Goal: Entertainment & Leisure: Consume media (video, audio)

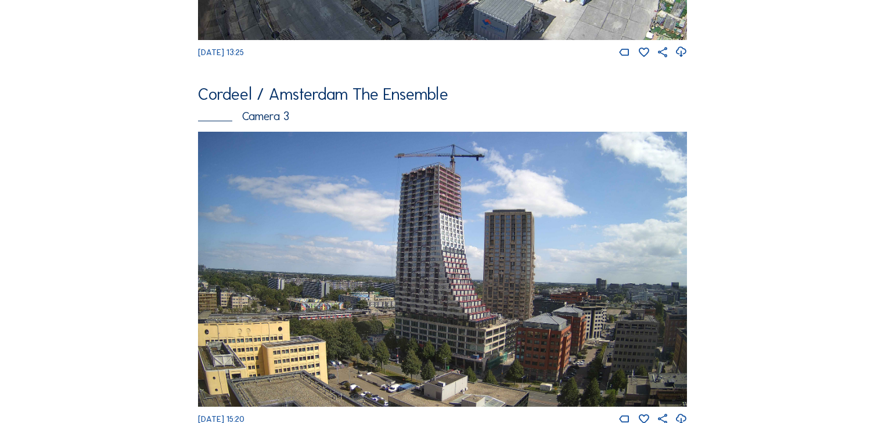
scroll to position [743, 0]
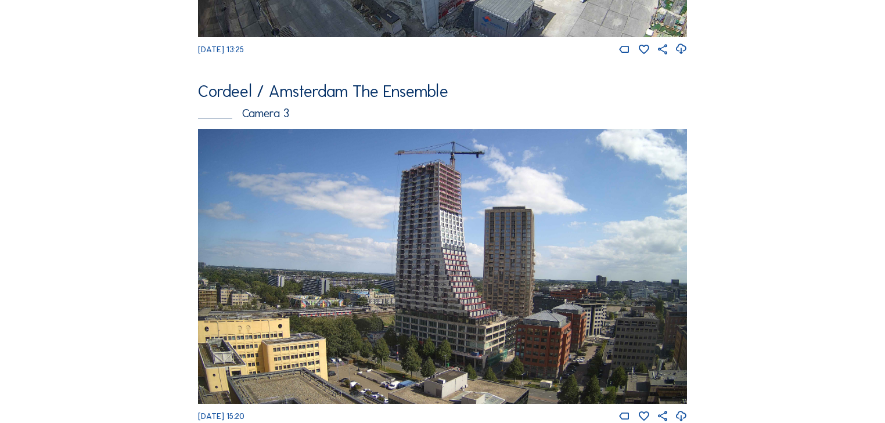
click at [497, 235] on img at bounding box center [442, 266] width 489 height 275
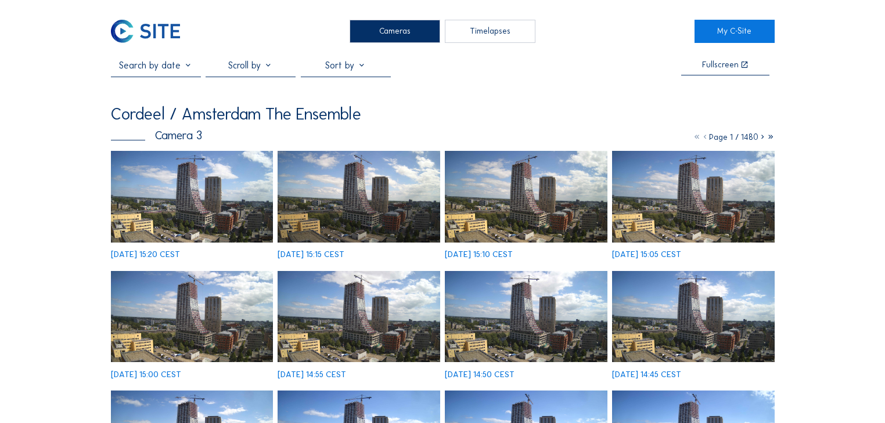
click at [248, 208] on img at bounding box center [192, 196] width 163 height 91
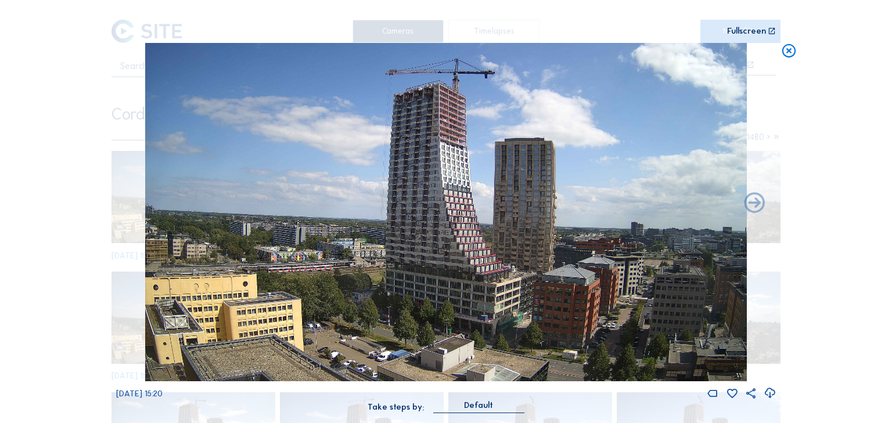
click at [790, 53] on icon at bounding box center [788, 51] width 16 height 17
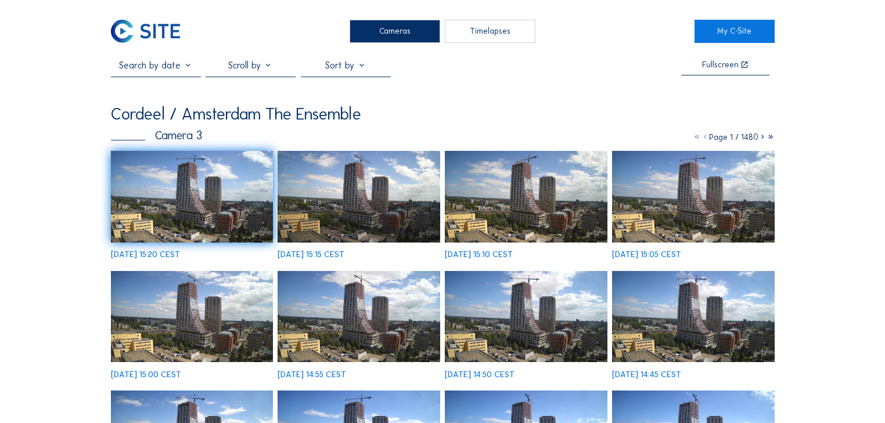
click at [402, 33] on div "Cameras" at bounding box center [395, 31] width 90 height 23
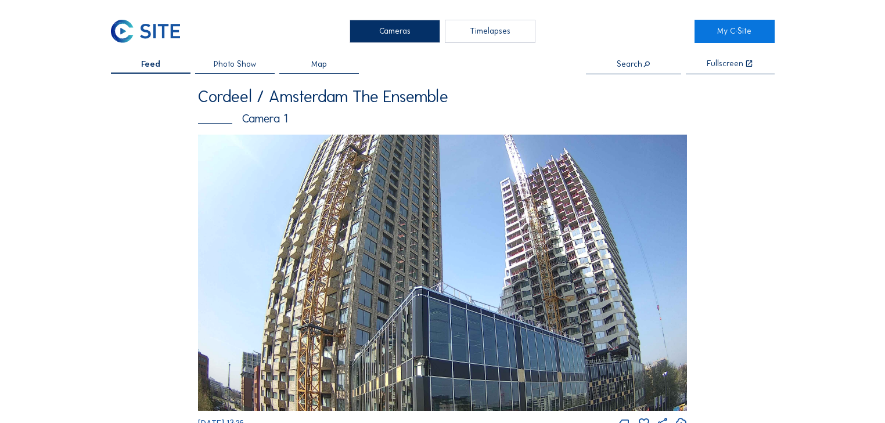
click at [478, 36] on div "Timelapses" at bounding box center [490, 31] width 90 height 23
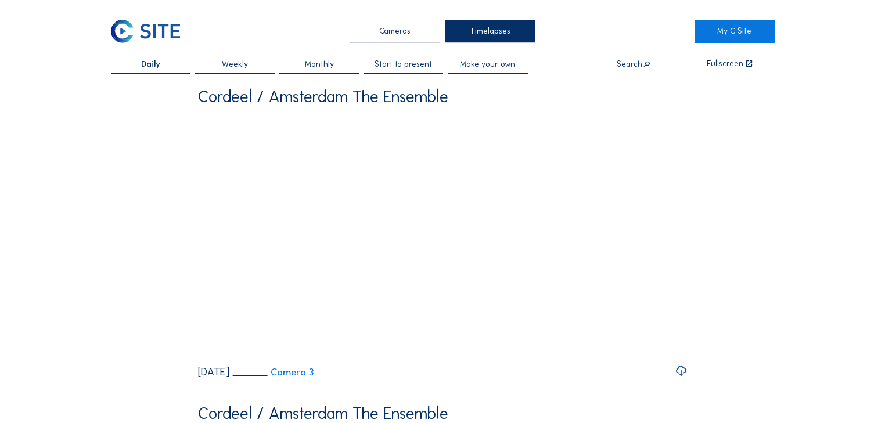
click at [391, 63] on span "Start to present" at bounding box center [402, 64] width 57 height 8
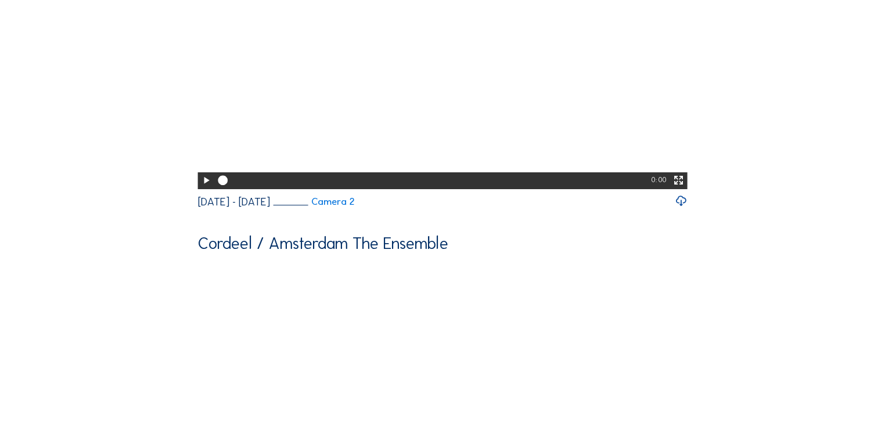
scroll to position [464, 0]
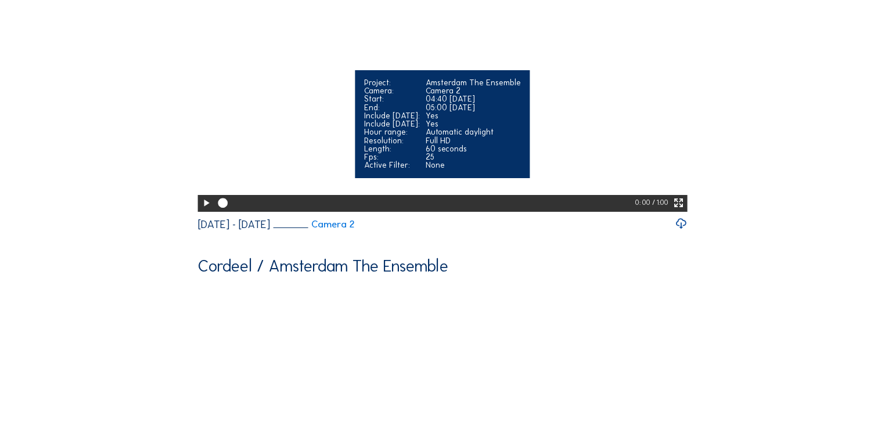
click at [203, 210] on icon at bounding box center [206, 203] width 12 height 14
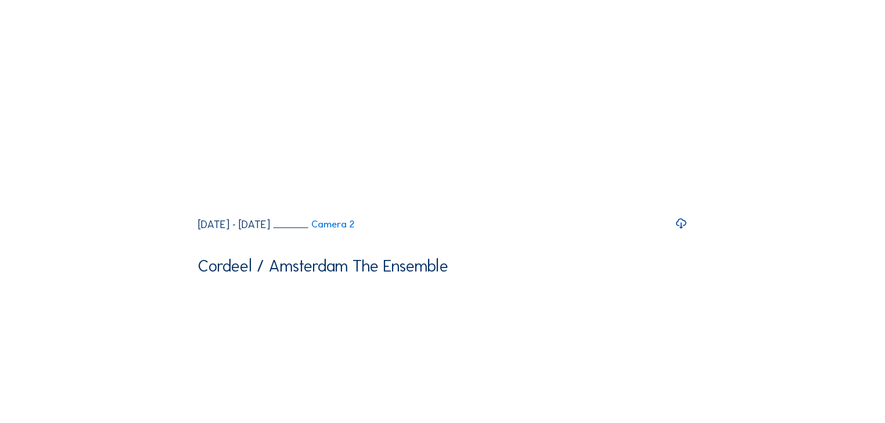
click at [105, 111] on div "Cameras Timelapses My C-Site Daily Weekly Monthly Start to present Make your ow…" at bounding box center [442, 399] width 885 height 1727
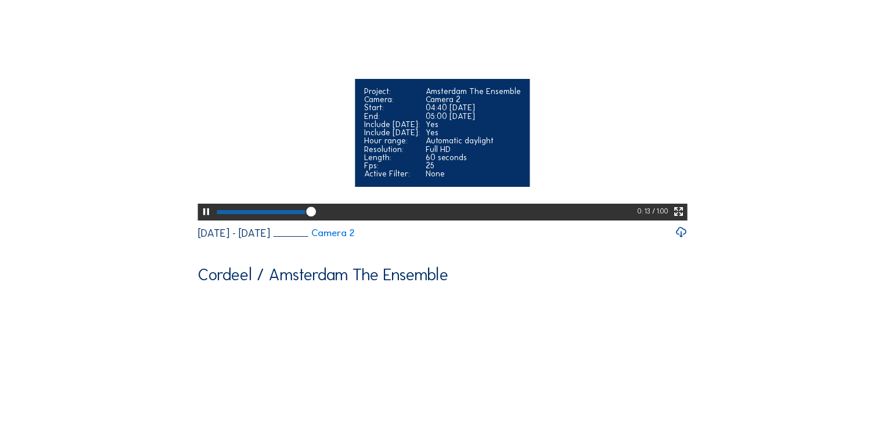
scroll to position [416, 0]
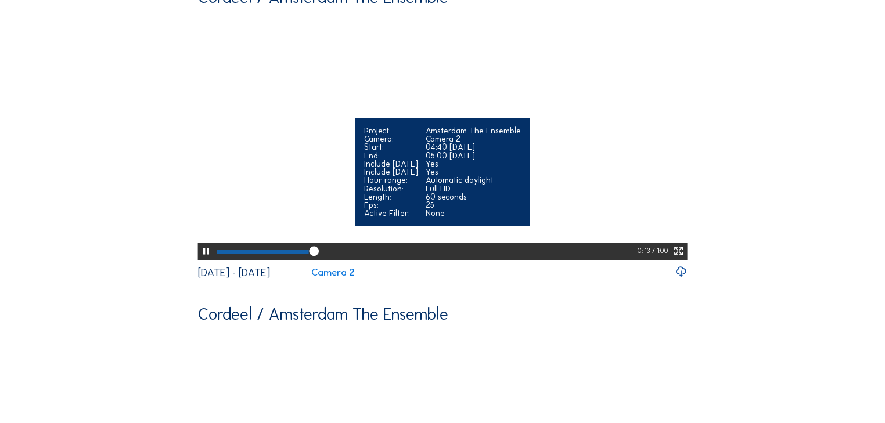
drag, startPoint x: 307, startPoint y: 323, endPoint x: 296, endPoint y: 323, distance: 11.0
click at [296, 261] on div at bounding box center [425, 251] width 423 height 17
click at [277, 254] on div at bounding box center [262, 252] width 91 height 4
click at [204, 258] on icon at bounding box center [206, 251] width 12 height 14
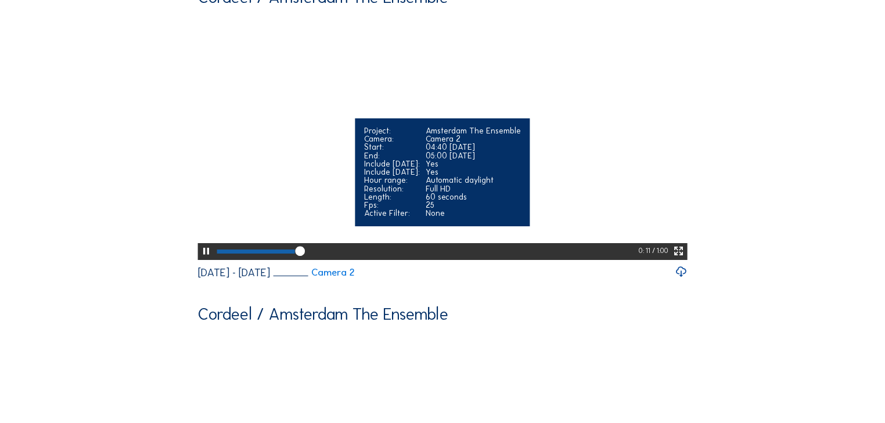
click at [204, 258] on icon at bounding box center [206, 251] width 12 height 14
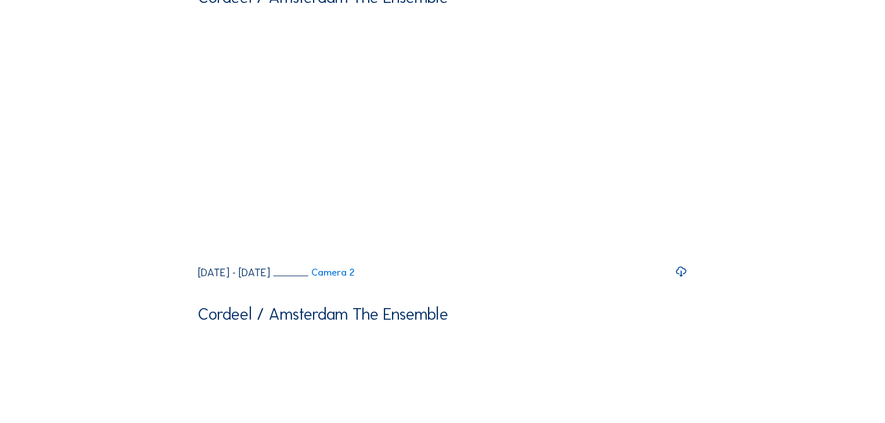
click at [740, 197] on div "Daily Weekly Monthly Start to present Make your own Search Fullscreen Cordeel /…" at bounding box center [443, 278] width 664 height 1269
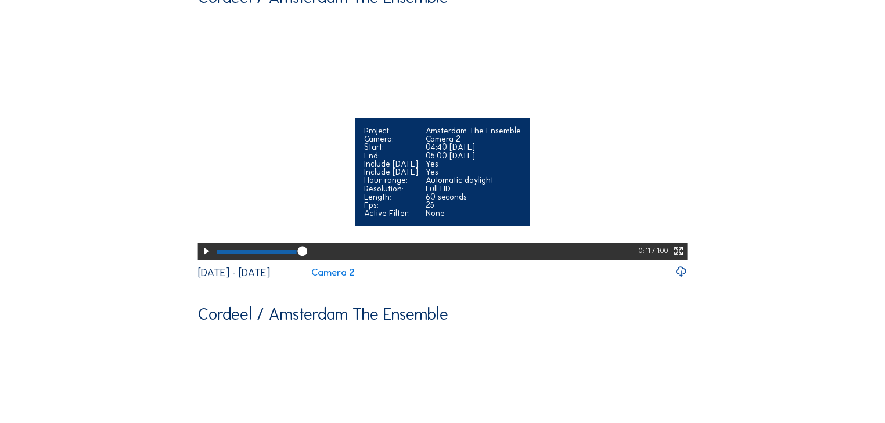
click at [200, 258] on icon at bounding box center [206, 251] width 12 height 14
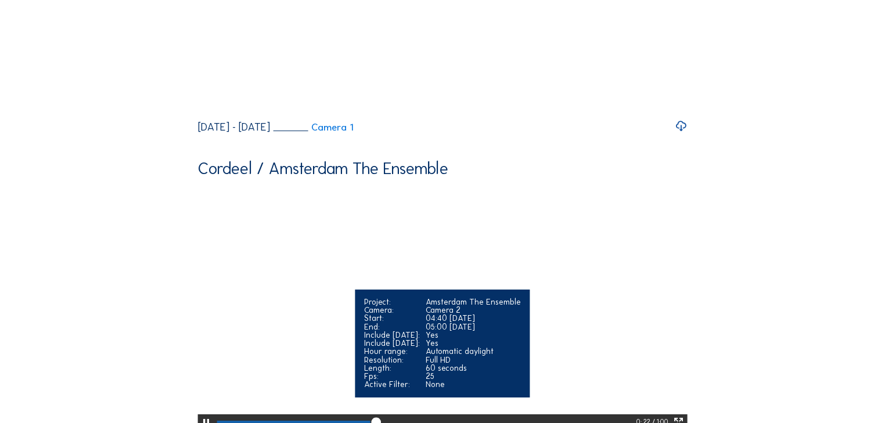
scroll to position [462, 0]
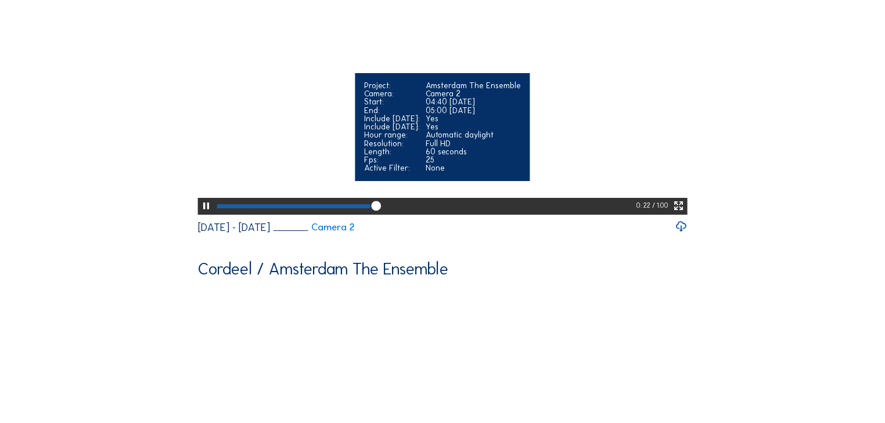
click at [206, 213] on icon at bounding box center [206, 206] width 12 height 14
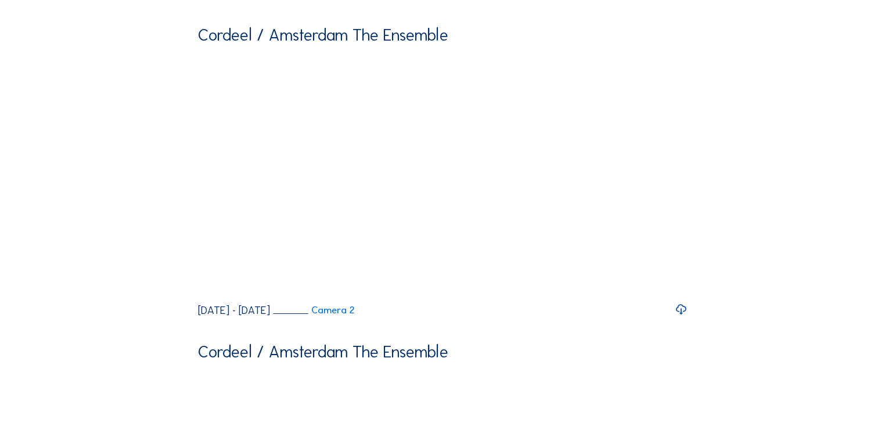
scroll to position [369, 0]
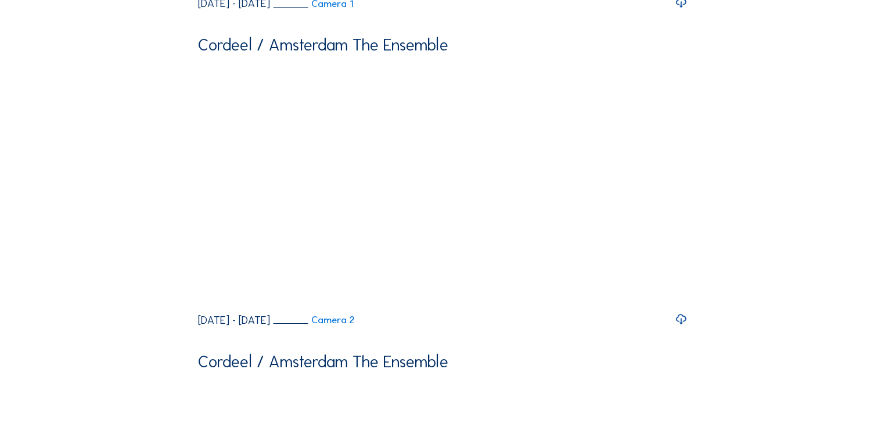
click at [136, 225] on div "Daily Weekly Monthly Start to present Make your own Search Fullscreen Cordeel /…" at bounding box center [443, 325] width 664 height 1269
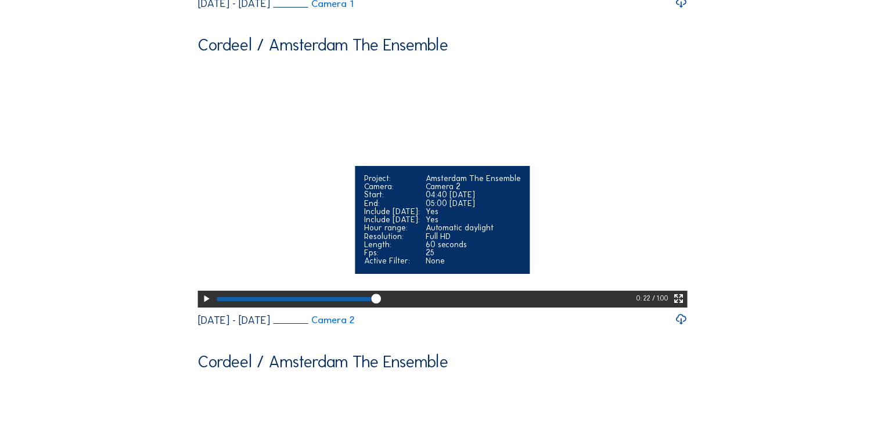
click at [200, 306] on icon at bounding box center [206, 299] width 12 height 14
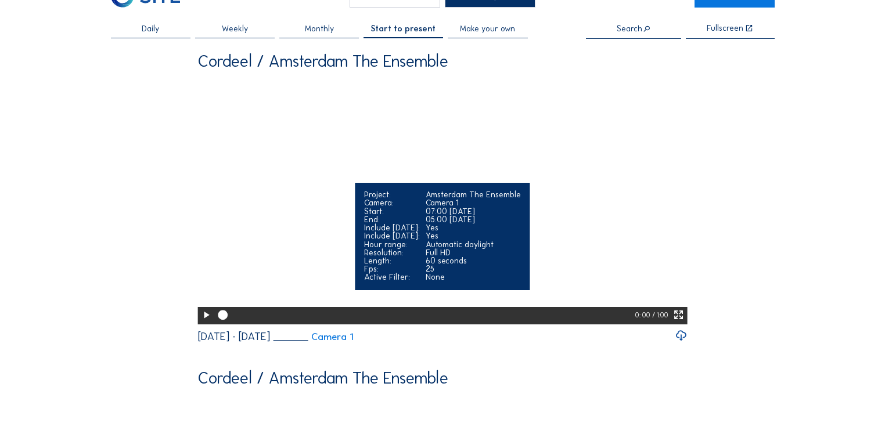
scroll to position [46, 0]
